Goal: Check status: Check status

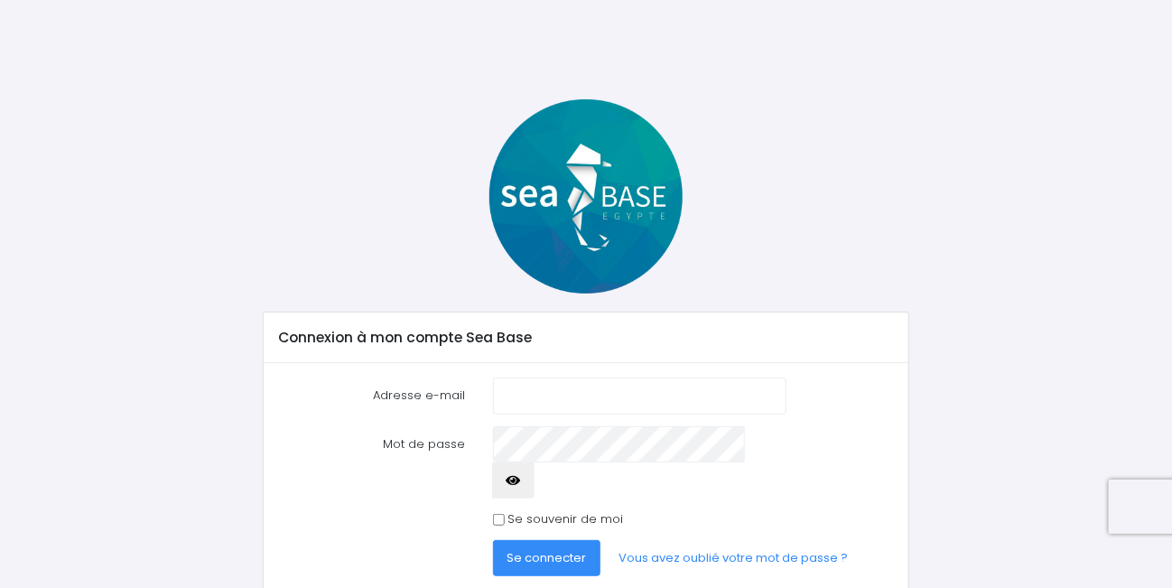
click at [531, 397] on input "Adresse e-mail" at bounding box center [639, 395] width 293 height 36
type input "brosse.christian@gmail.com"
click at [546, 549] on span "Se connecter" at bounding box center [546, 557] width 79 height 17
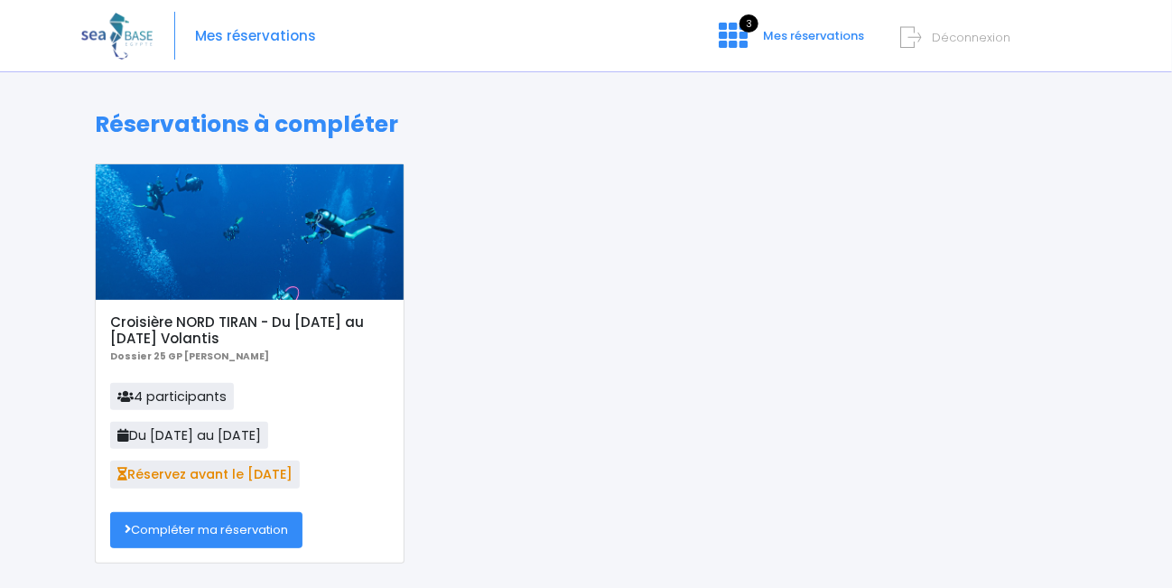
click at [191, 323] on h5 "Croisière NORD TIRAN - Du [DATE] au [DATE] Volantis" at bounding box center [249, 330] width 278 height 33
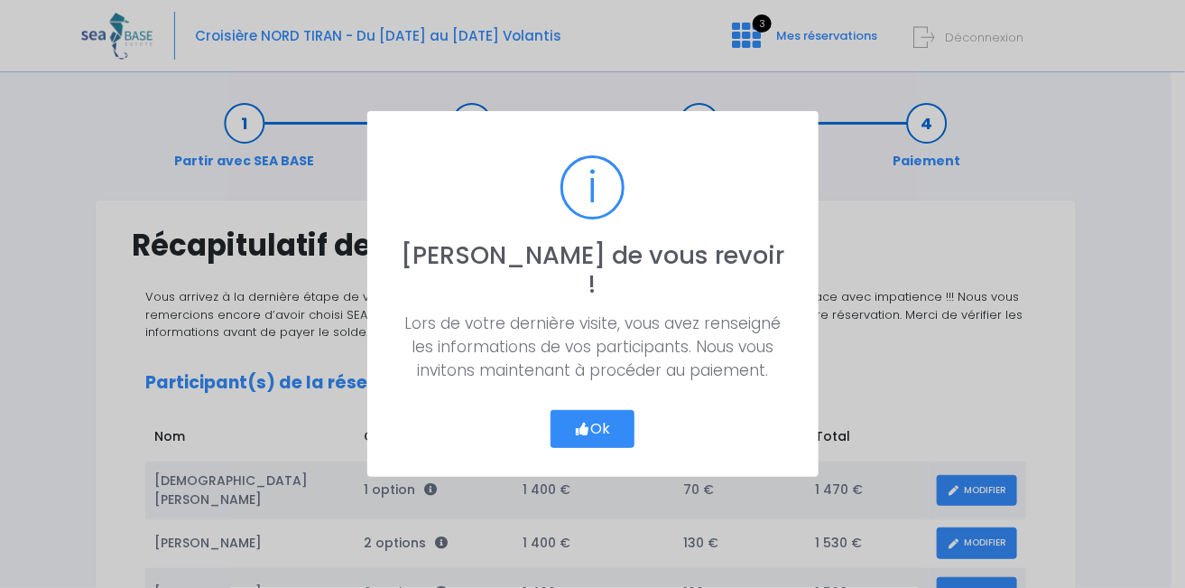
click at [608, 415] on button "Ok" at bounding box center [593, 429] width 85 height 38
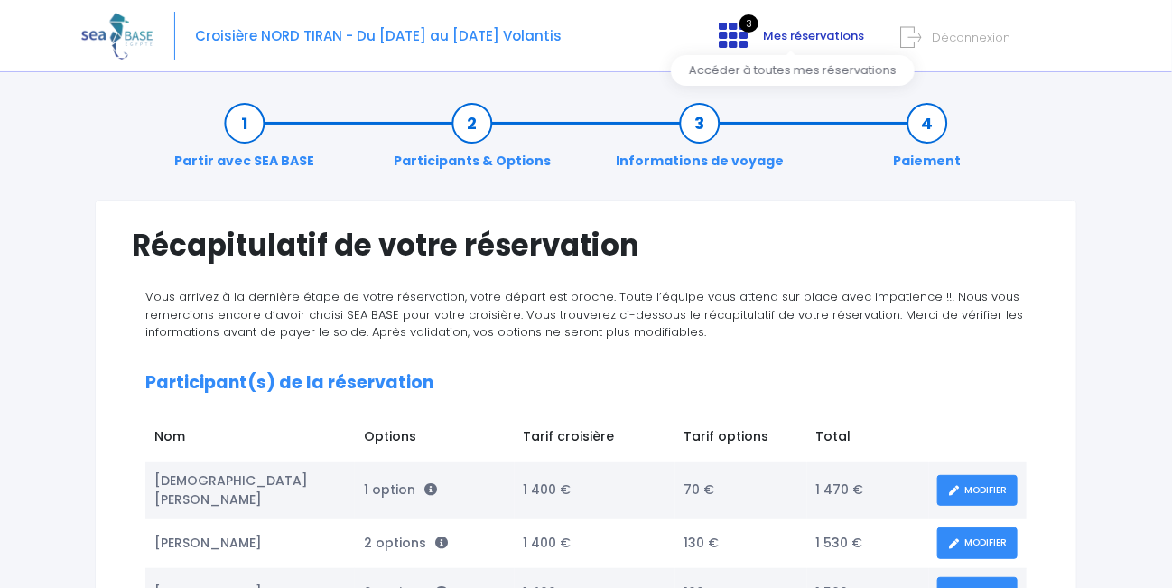
click at [736, 32] on icon at bounding box center [733, 35] width 29 height 29
click at [959, 37] on span "Déconnexion" at bounding box center [971, 37] width 79 height 17
